Goal: Communication & Community: Share content

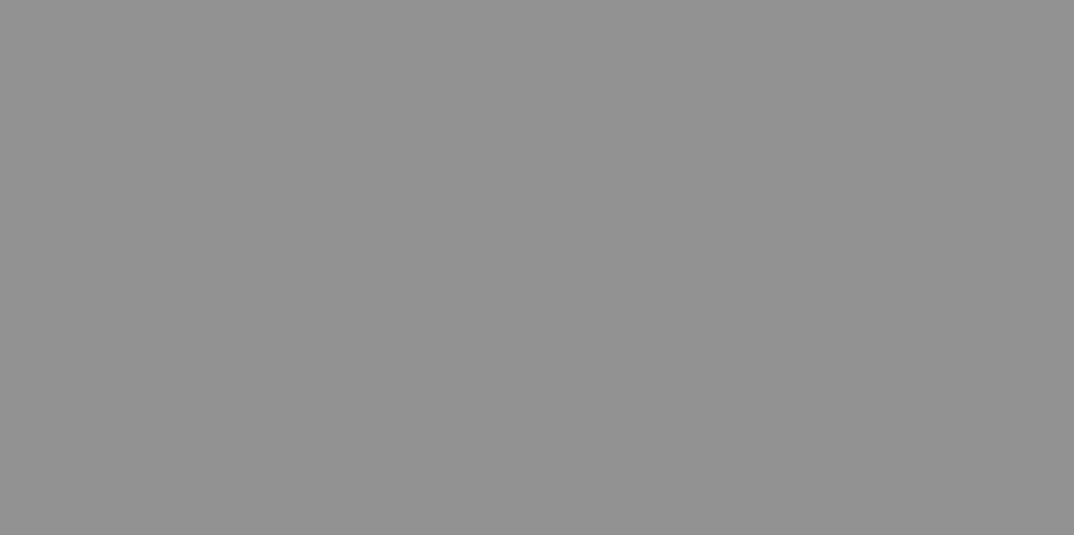
type input "[PERSON_NAME] Retirement Party"
click at [421, 332] on span "Create" at bounding box center [407, 337] width 27 height 11
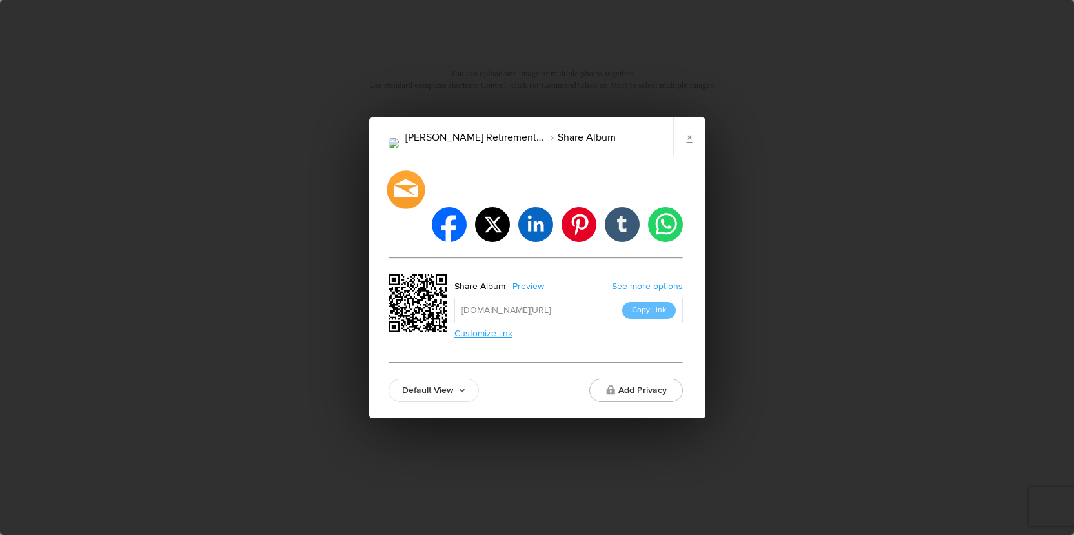
click at [405, 208] on div at bounding box center [405, 189] width 38 height 38
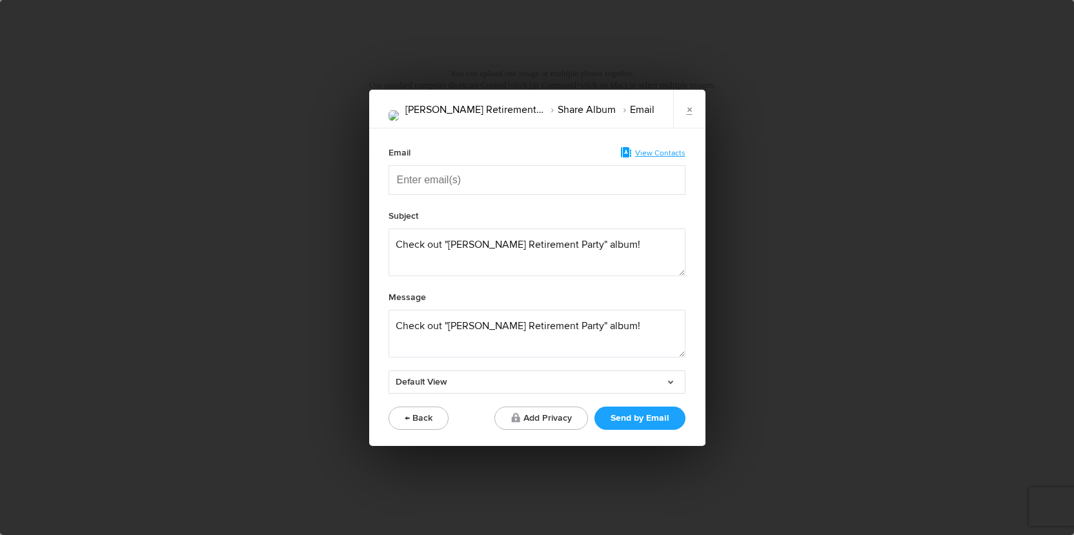
click at [452, 181] on input "Enter email(s)" at bounding box center [461, 180] width 129 height 28
paste input "Enter email(s)"
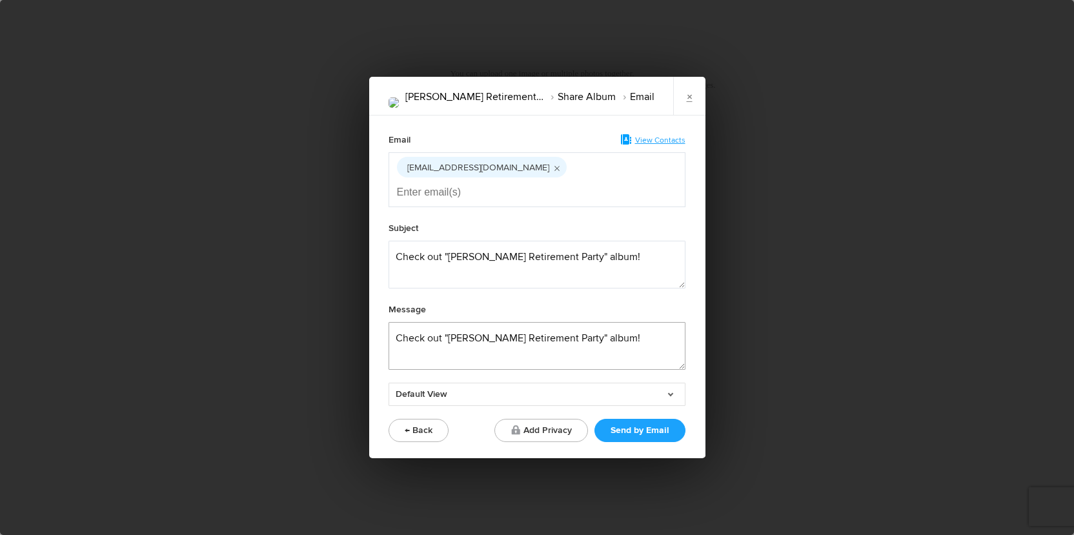
drag, startPoint x: 596, startPoint y: 332, endPoint x: 385, endPoint y: 324, distance: 211.8
click at [385, 324] on div "Email View Contacts [EMAIL_ADDRESS][DOMAIN_NAME] Subject Message Default View D…" at bounding box center [537, 286] width 336 height 343
click at [494, 345] on textarea at bounding box center [536, 346] width 297 height 48
paste textarea "Hi!  Your gallery is ready to be viewed. There are 2 galleries. One has images …"
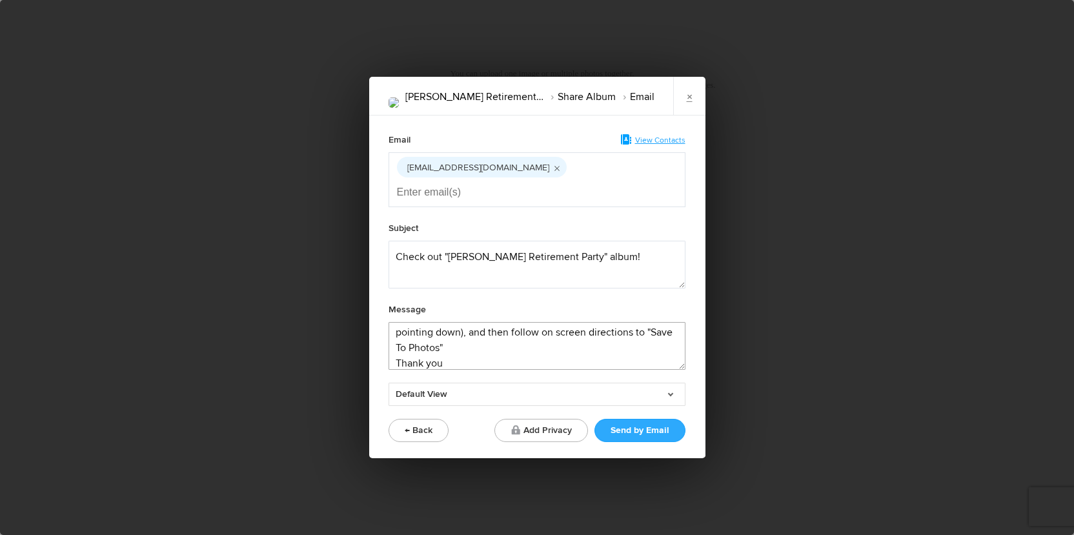
type textarea "Hi!  Your gallery is ready to be viewed. There are 2 galleries. One has images …"
click at [638, 419] on button "Send by Email" at bounding box center [639, 430] width 91 height 23
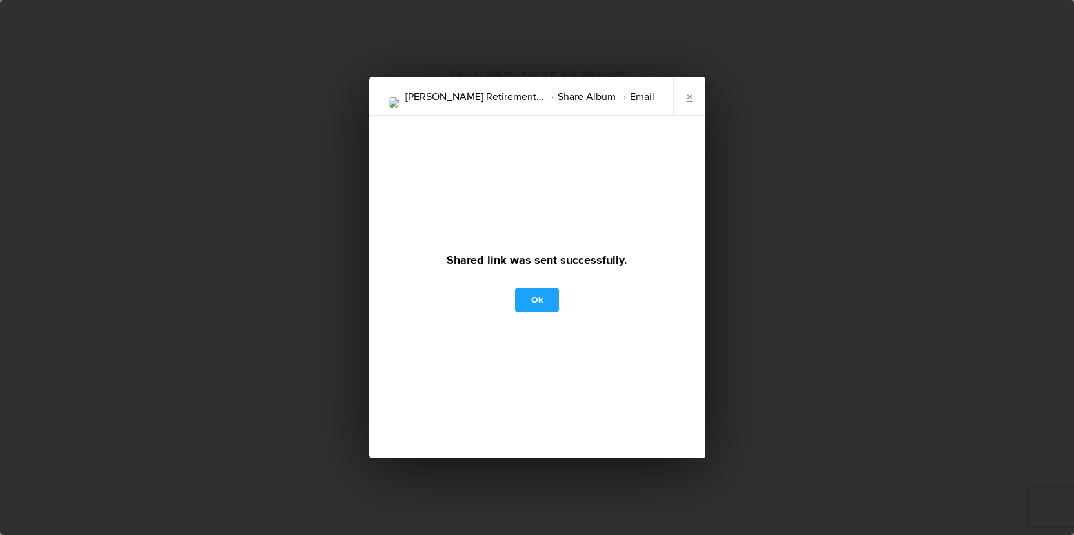
scroll to position [0, 0]
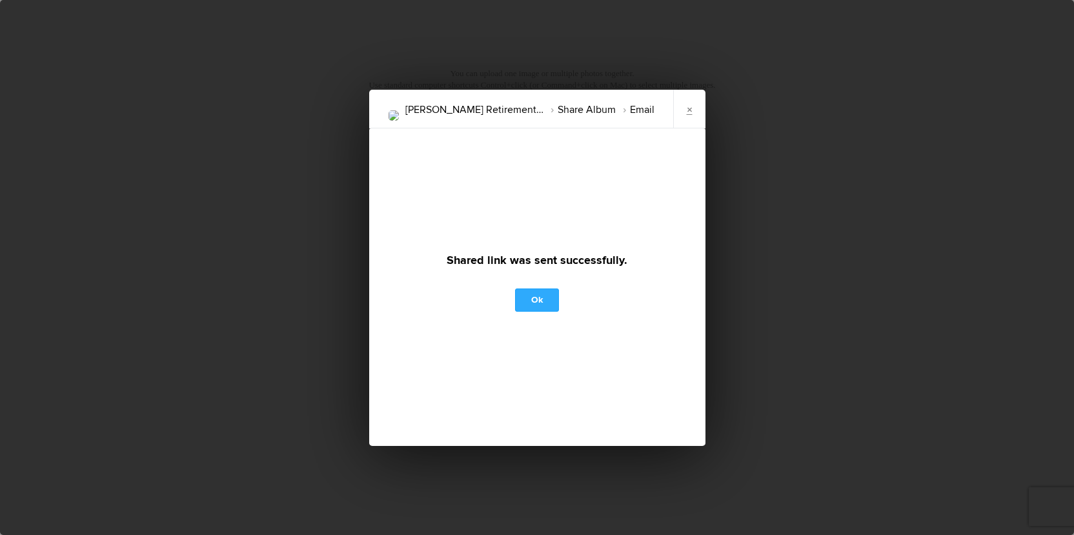
click at [532, 299] on link "Ok" at bounding box center [537, 299] width 44 height 23
